Goal: Navigation & Orientation: Understand site structure

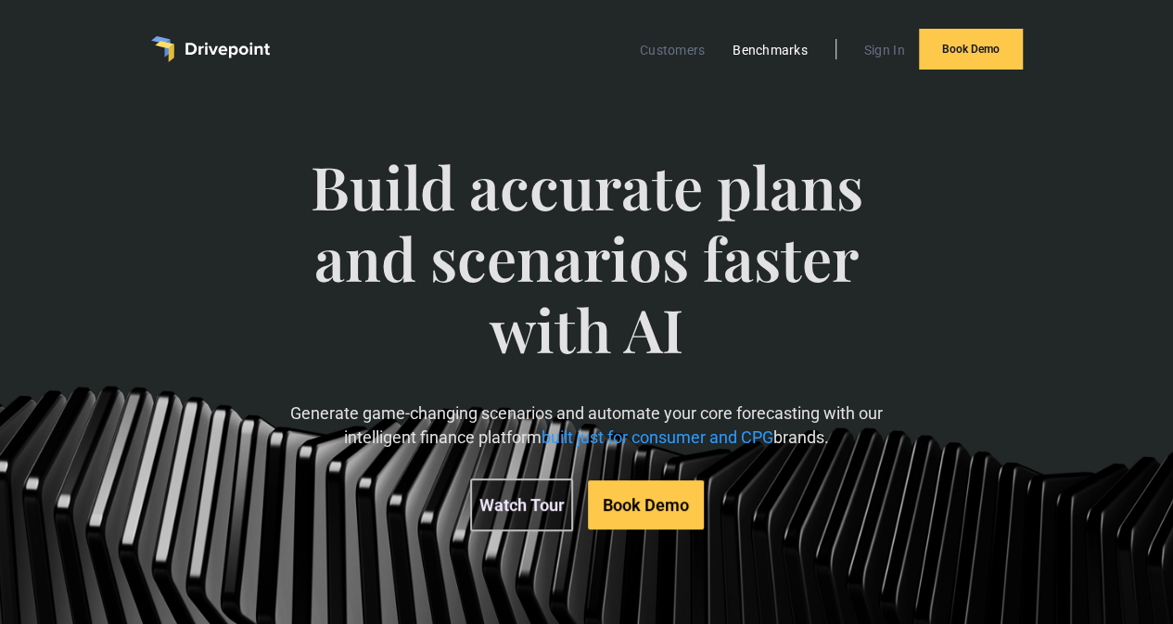
click at [766, 54] on link "Benchmarks" at bounding box center [770, 50] width 94 height 24
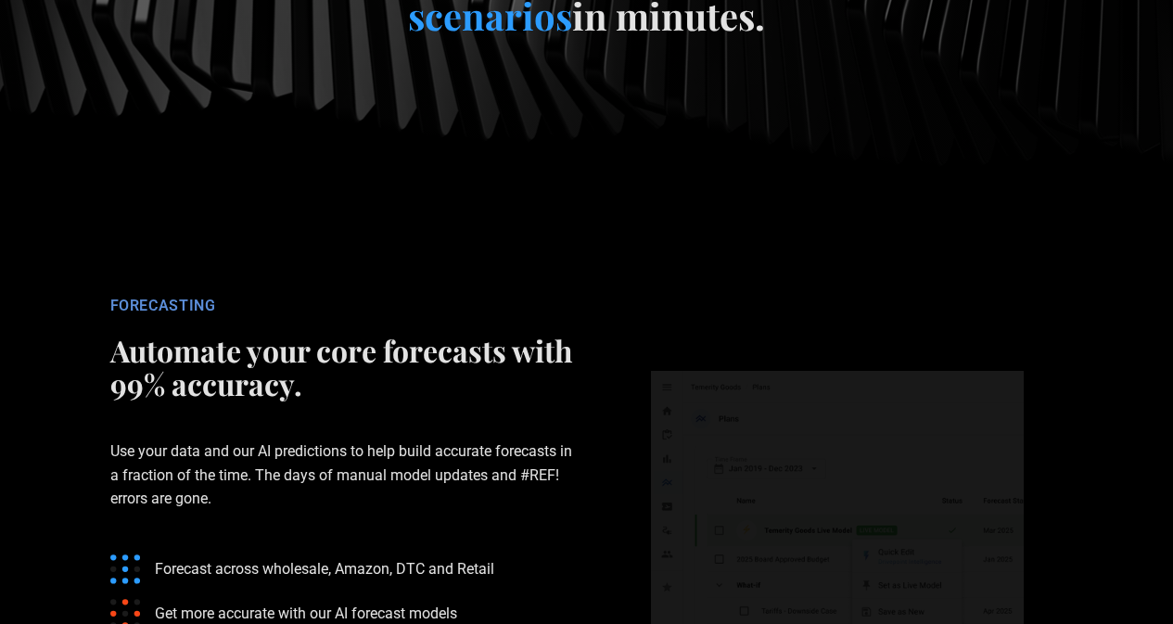
scroll to position [2662, 0]
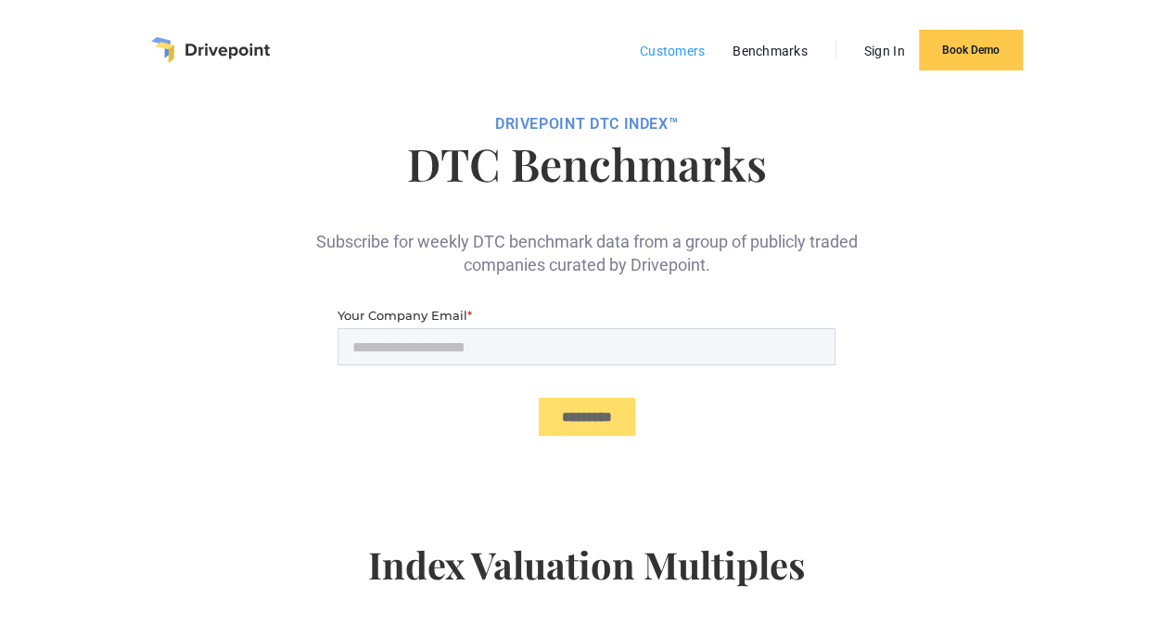
click at [660, 58] on link "Customers" at bounding box center [672, 51] width 83 height 24
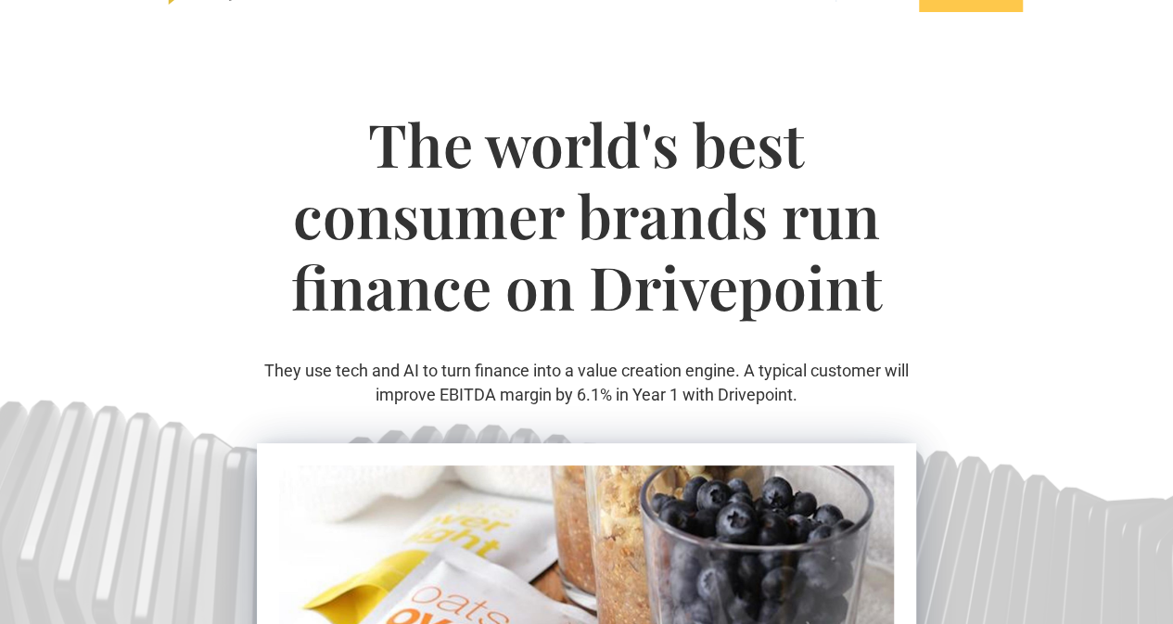
scroll to position [45, 0]
